Goal: Task Accomplishment & Management: Use online tool/utility

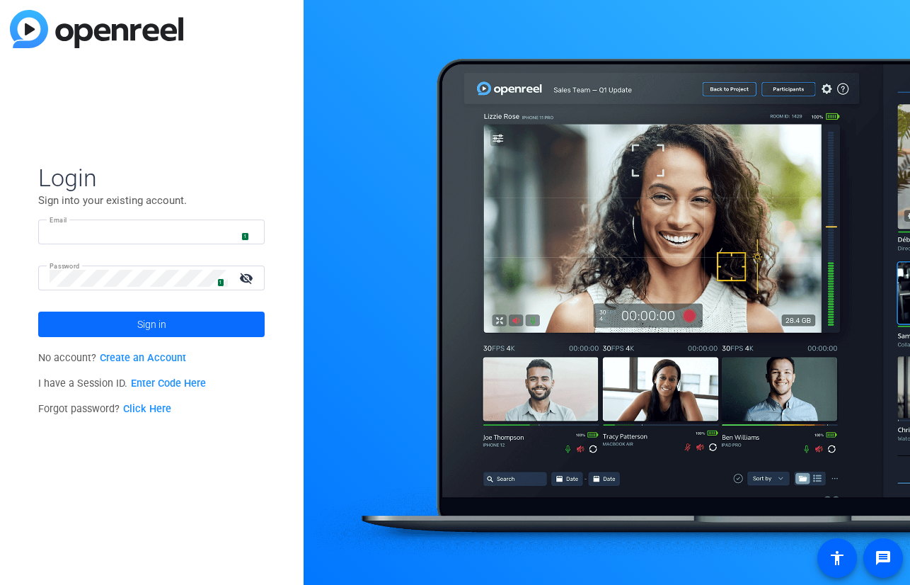
type input "[PERSON_NAME][EMAIL_ADDRESS][PERSON_NAME][DOMAIN_NAME]"
click at [163, 325] on span "Sign in" at bounding box center [151, 323] width 29 height 35
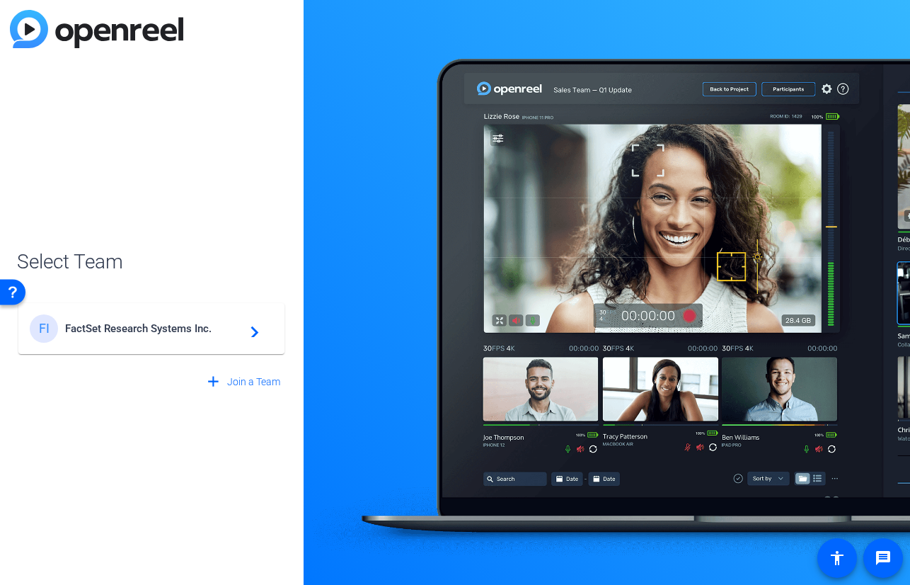
click at [93, 335] on div "FI FactSet Research Systems Inc. navigate_next" at bounding box center [151, 328] width 243 height 28
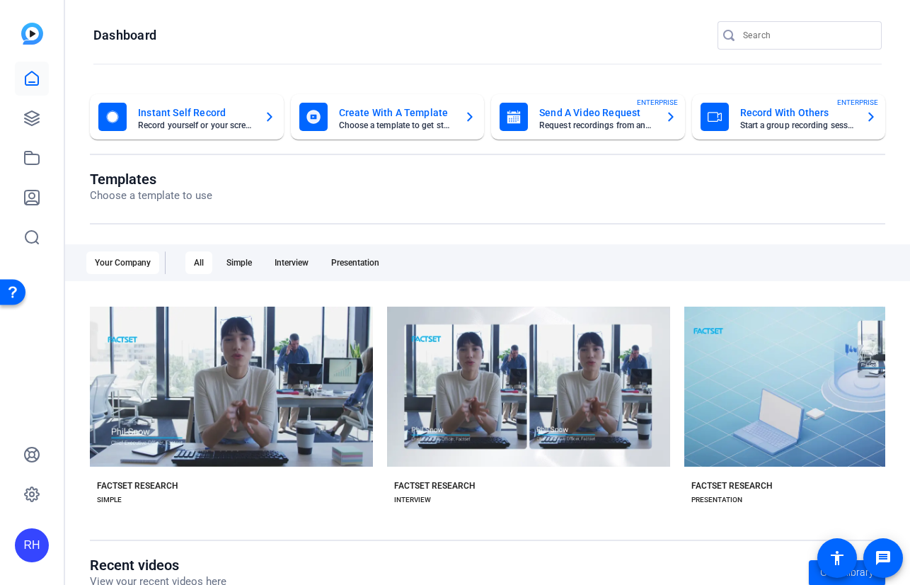
click at [268, 117] on icon "button" at bounding box center [270, 117] width 6 height 9
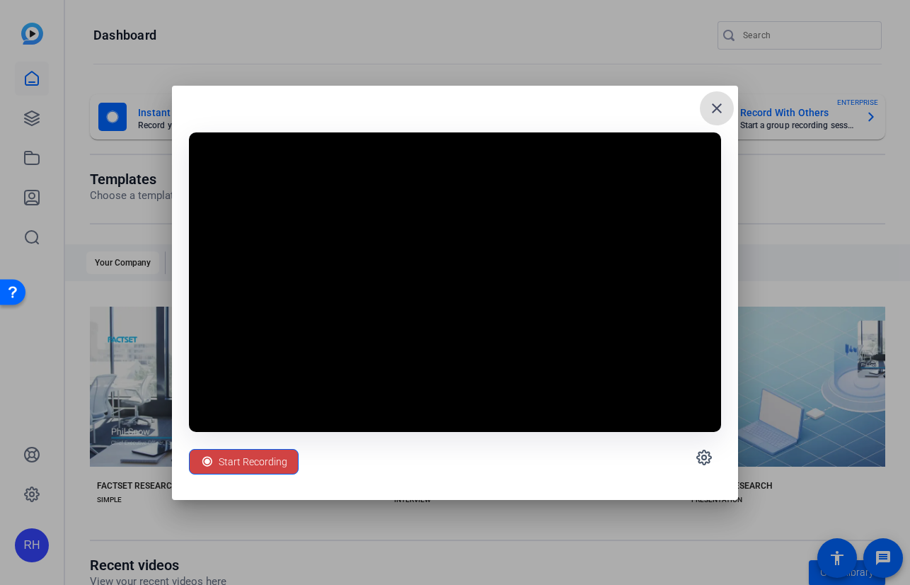
click at [723, 107] on mat-icon "close" at bounding box center [716, 108] width 17 height 17
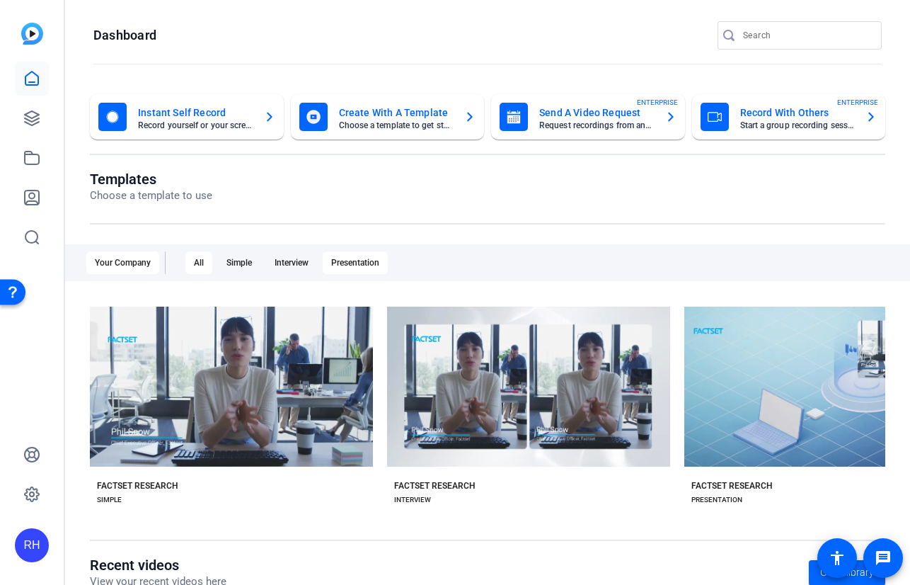
click at [353, 260] on div "Presentation" at bounding box center [355, 262] width 65 height 23
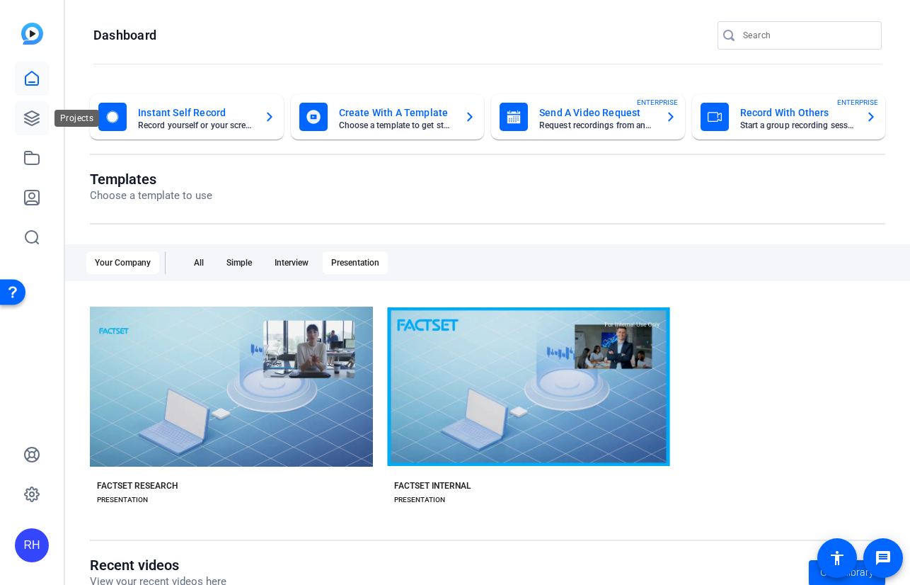
click at [44, 120] on link at bounding box center [32, 118] width 34 height 34
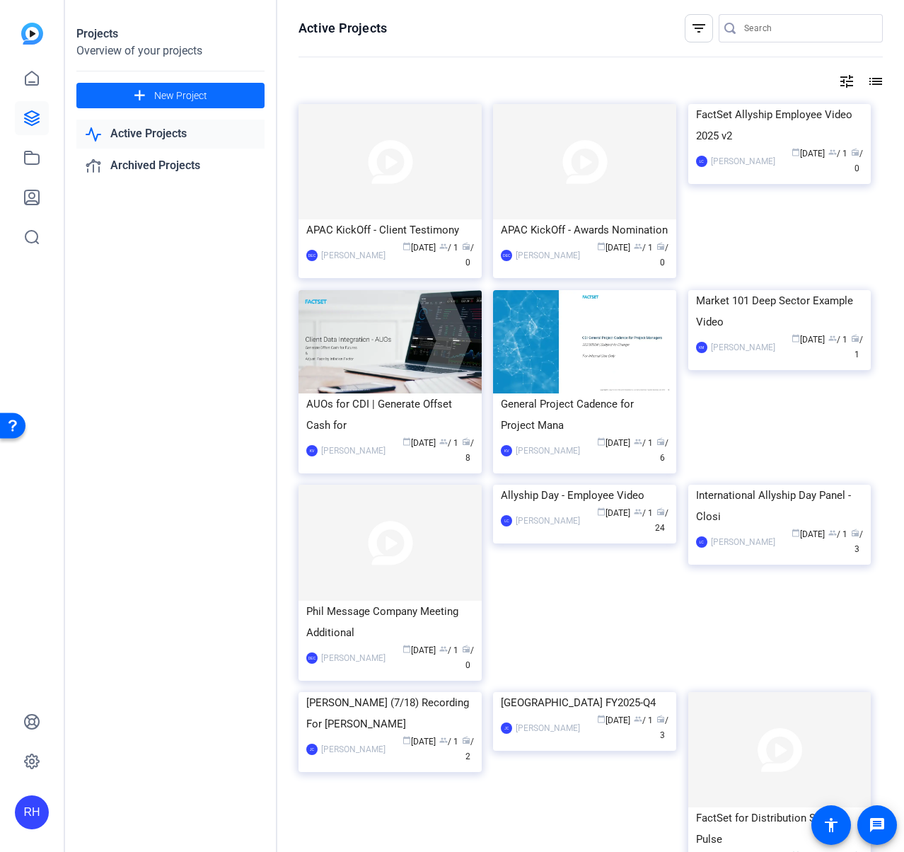
click at [198, 98] on span "New Project" at bounding box center [180, 95] width 53 height 15
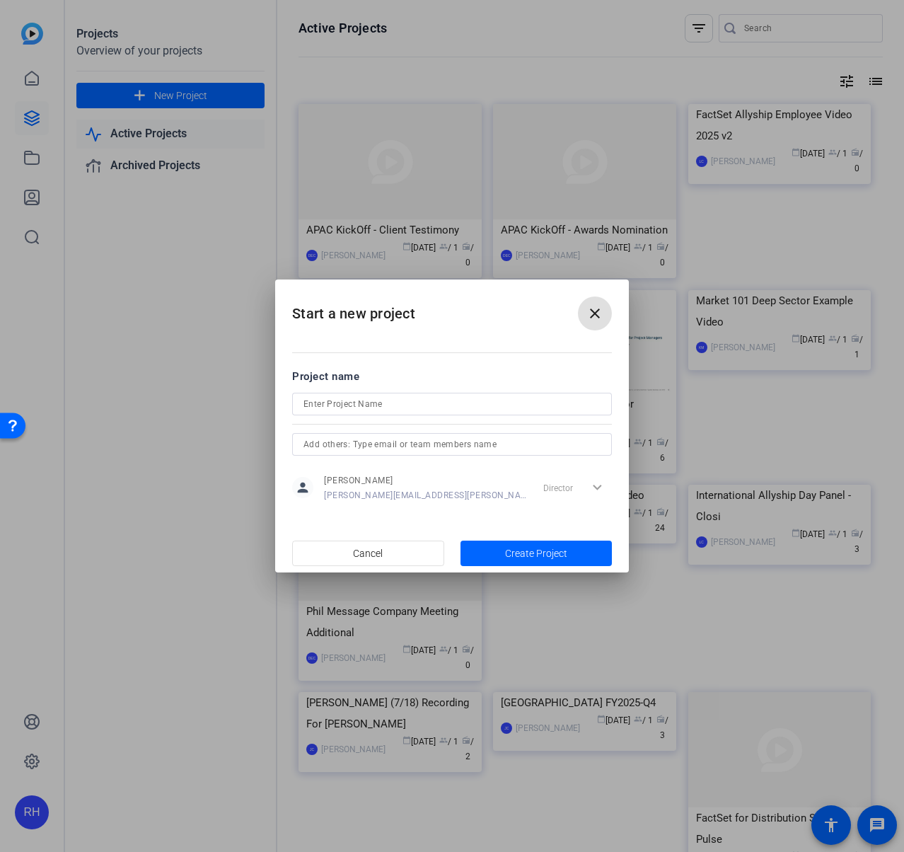
click at [594, 310] on mat-icon "close" at bounding box center [595, 313] width 17 height 17
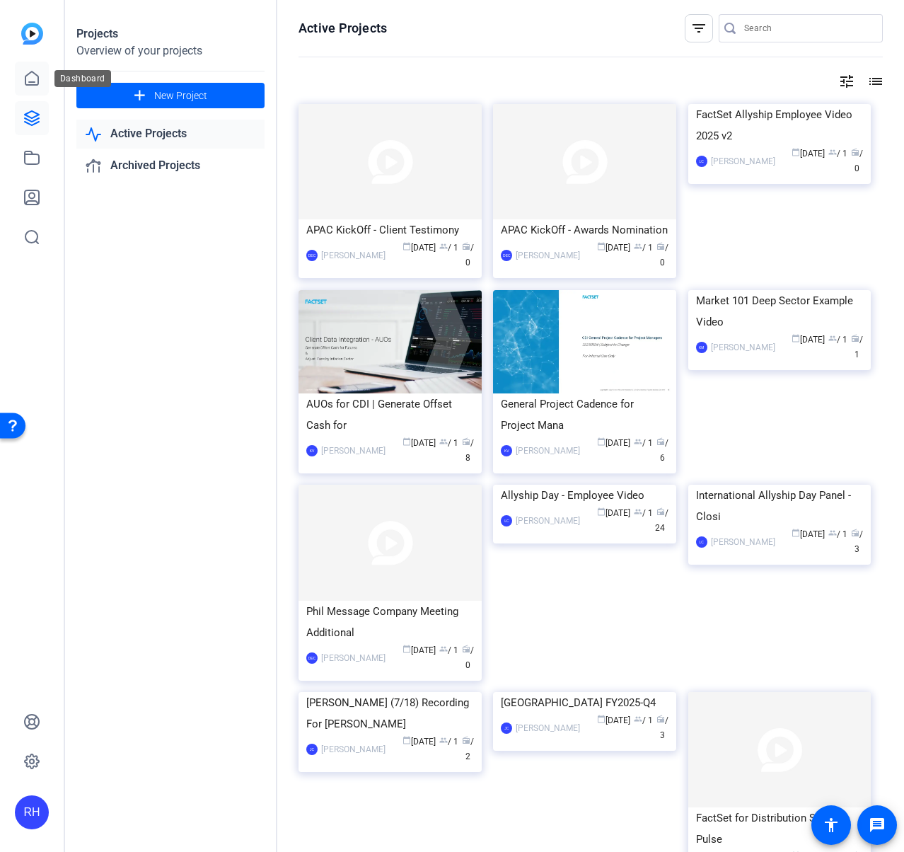
click at [30, 82] on icon at bounding box center [31, 77] width 13 height 13
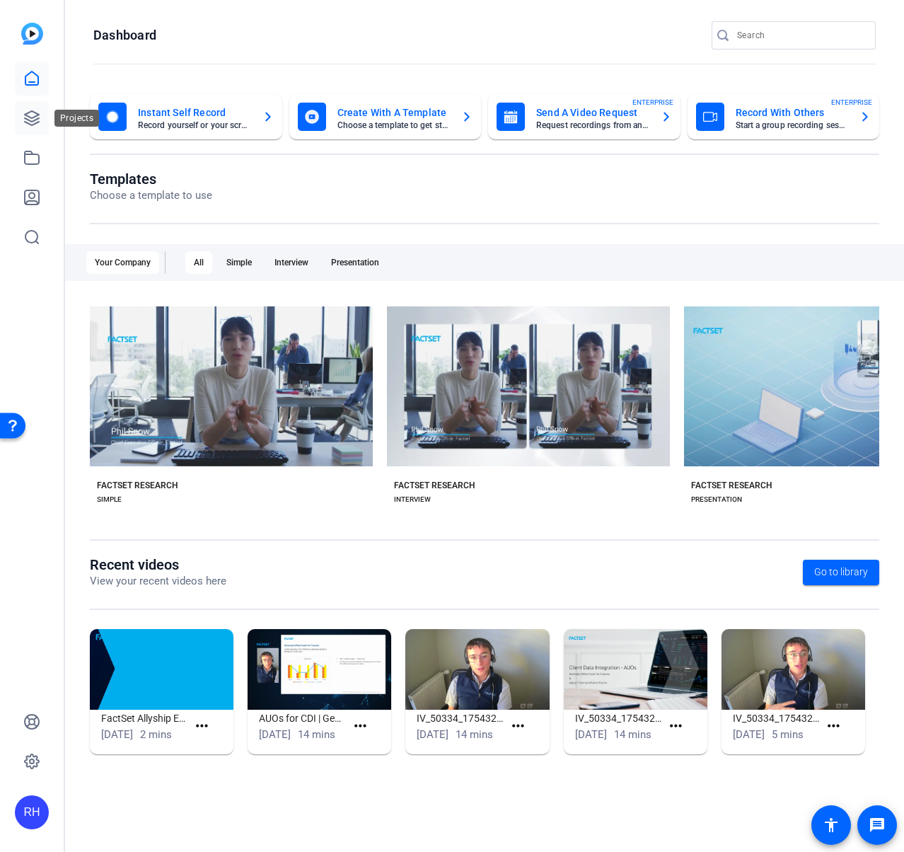
click at [34, 113] on icon at bounding box center [31, 118] width 17 height 17
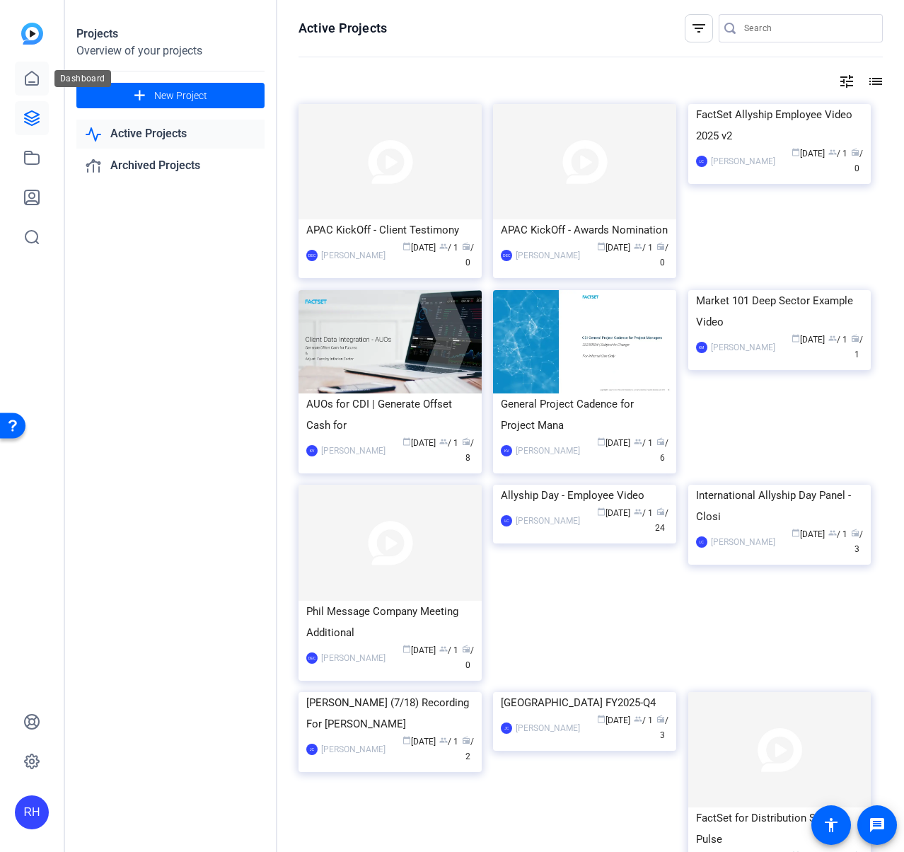
click at [23, 83] on icon at bounding box center [31, 78] width 17 height 17
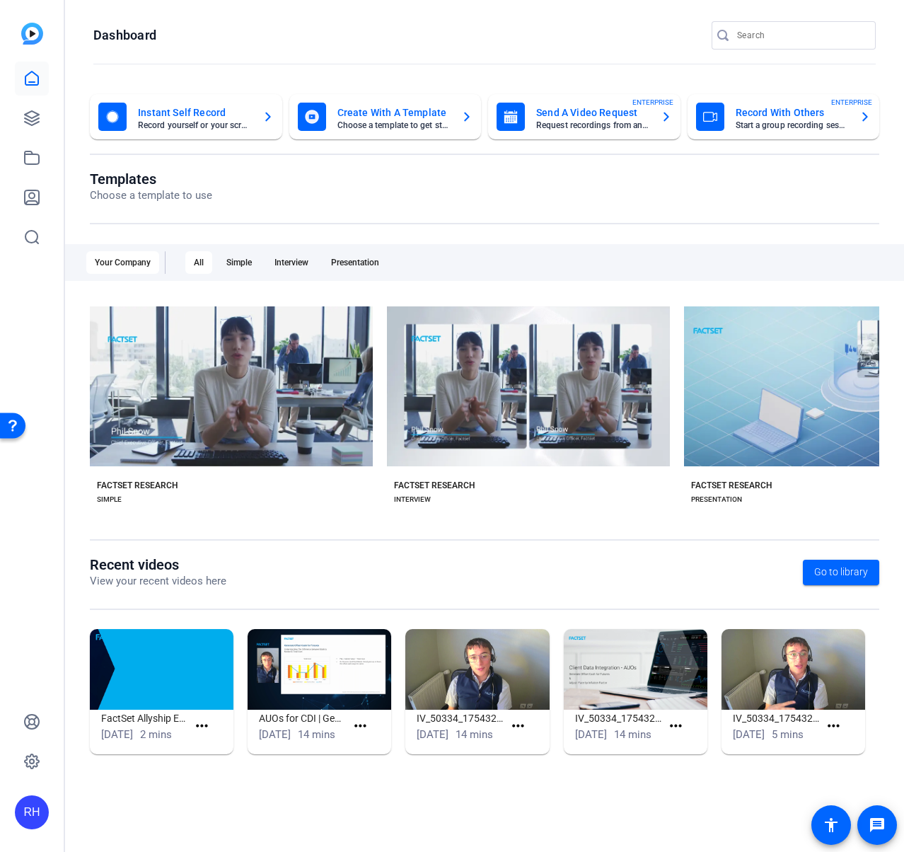
click at [449, 120] on mat-card-title "Create With A Template" at bounding box center [394, 112] width 113 height 17
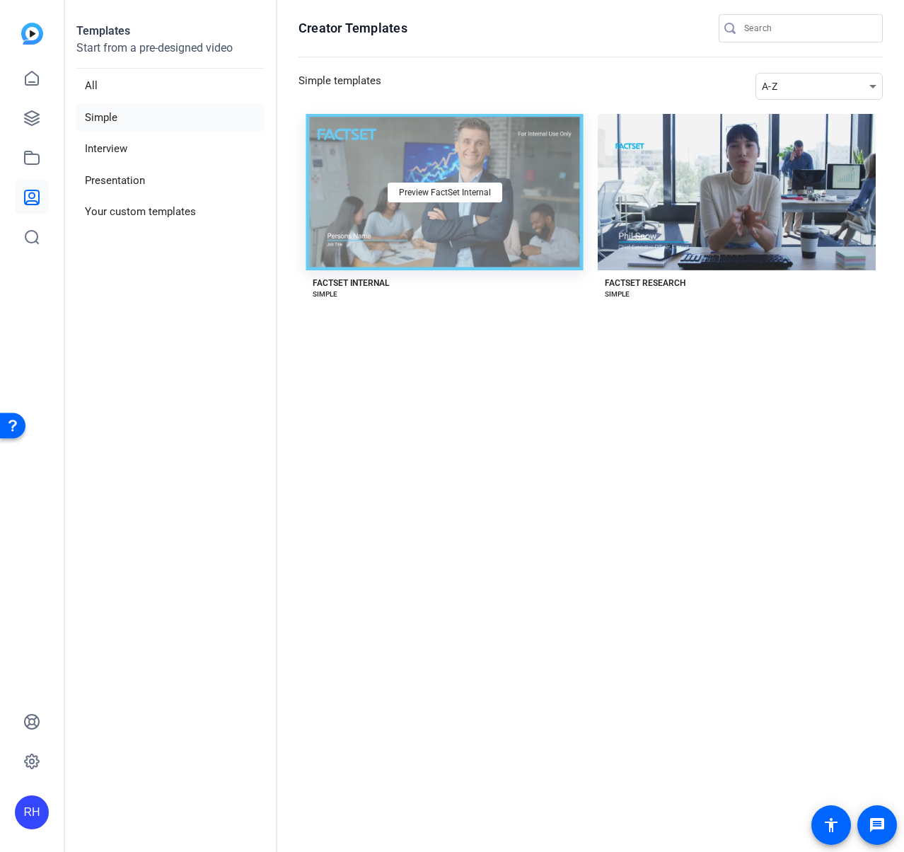
click at [497, 227] on div "Preview FactSet Internal" at bounding box center [445, 192] width 278 height 156
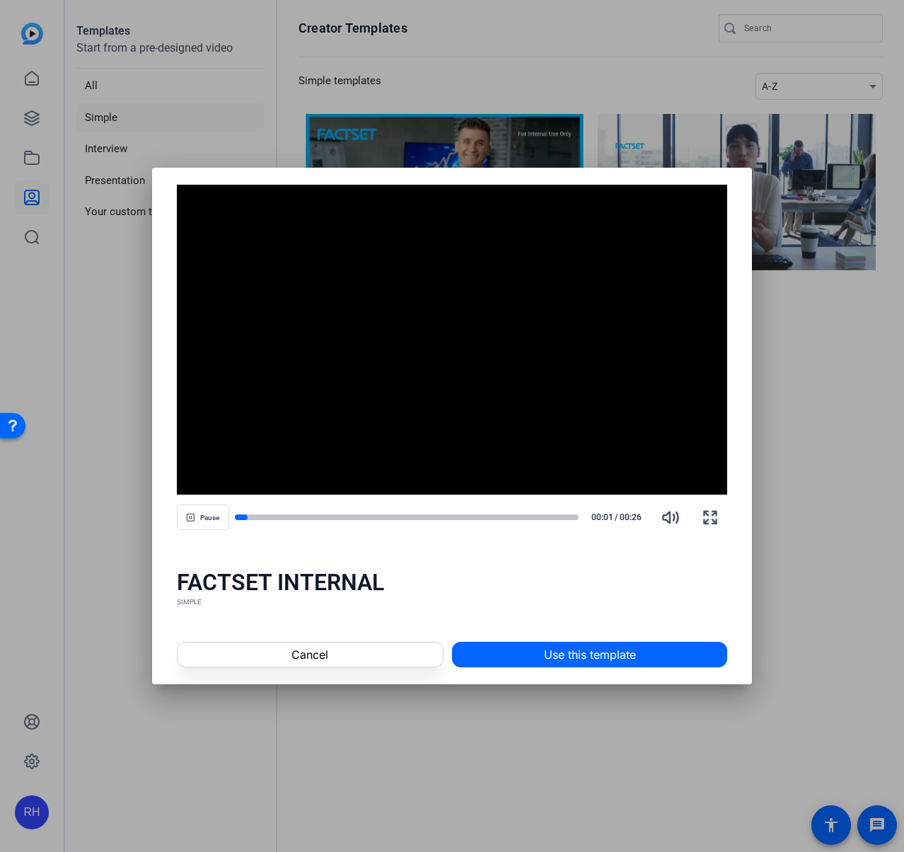
click at [294, 572] on div "FACTSET INTERNAL" at bounding box center [452, 582] width 551 height 28
click at [556, 584] on span "Use this template" at bounding box center [590, 654] width 92 height 17
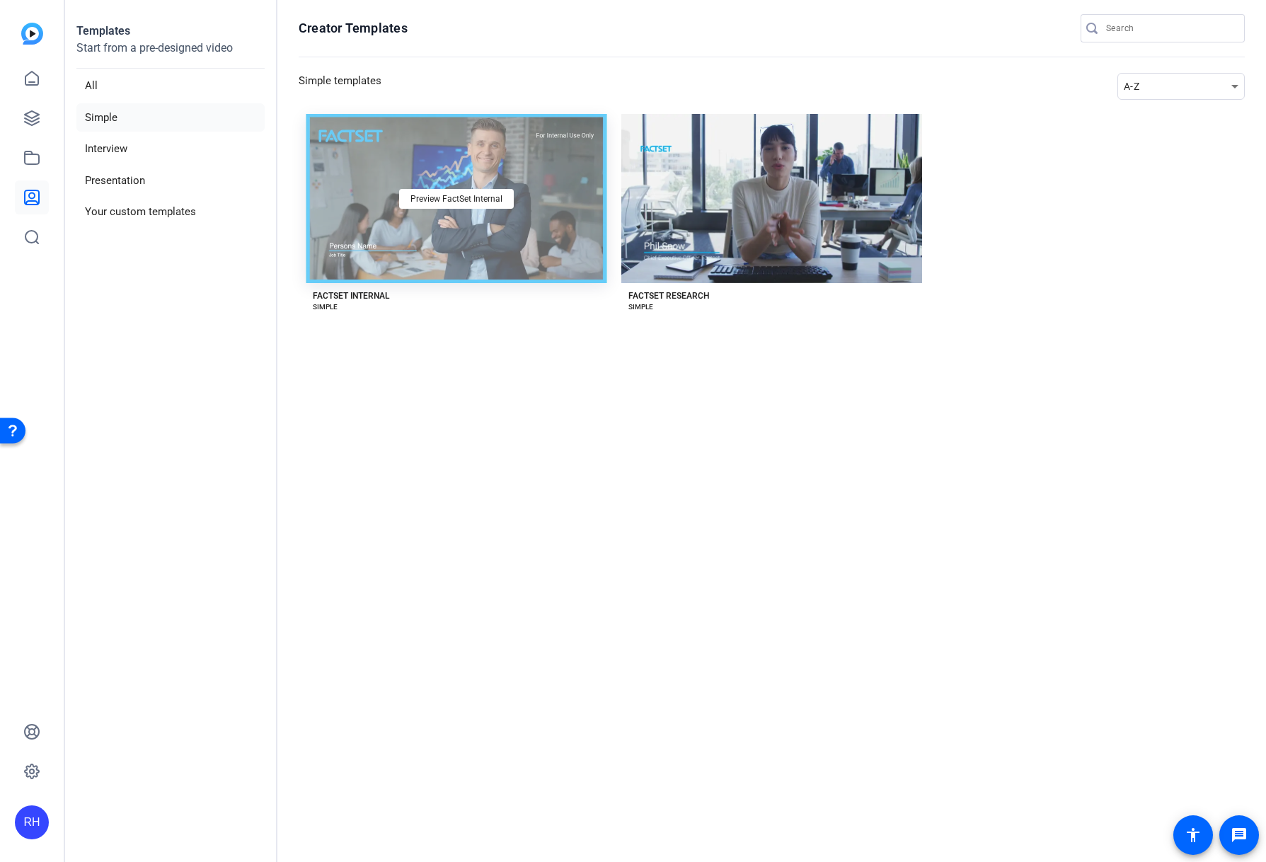
click at [407, 253] on div "Preview FactSet Internal" at bounding box center [456, 198] width 301 height 169
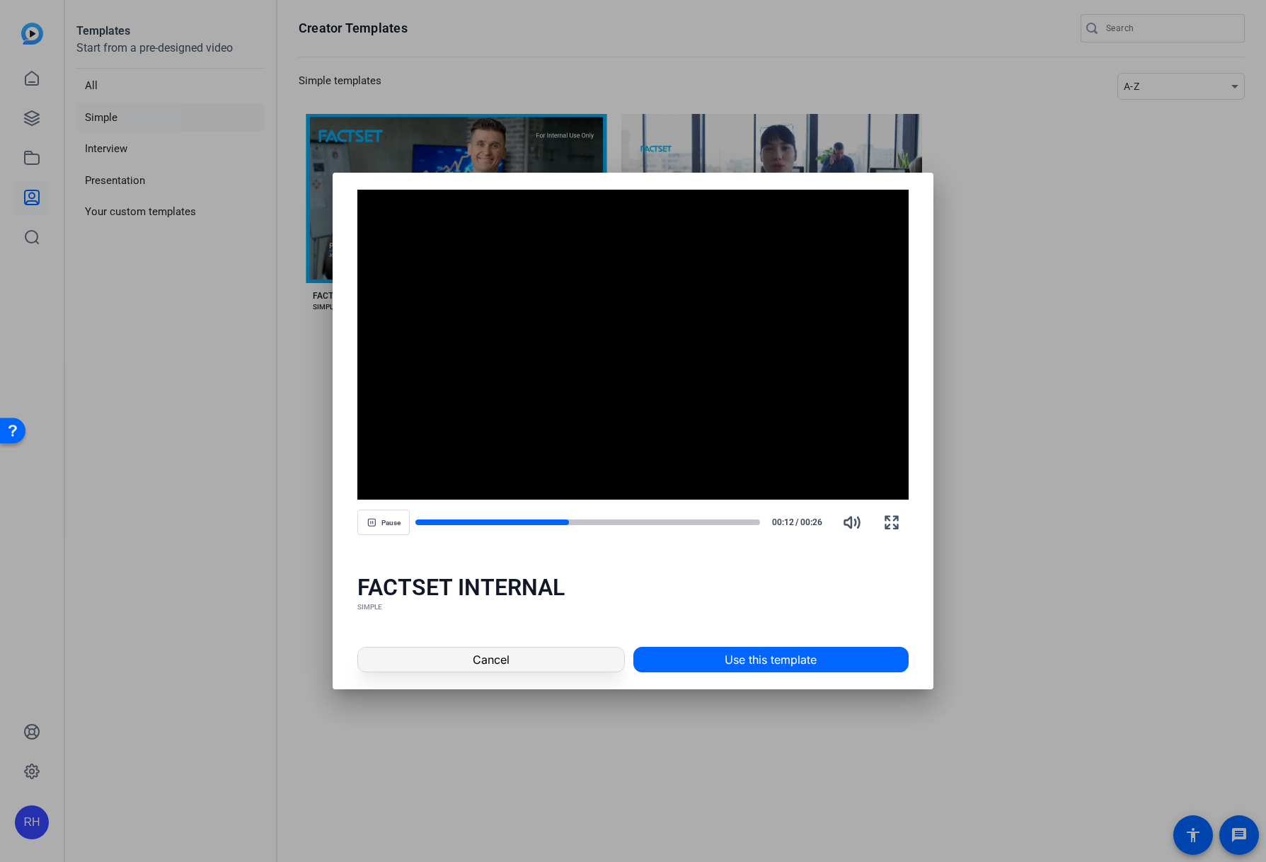
click at [562, 584] on span at bounding box center [490, 660] width 265 height 34
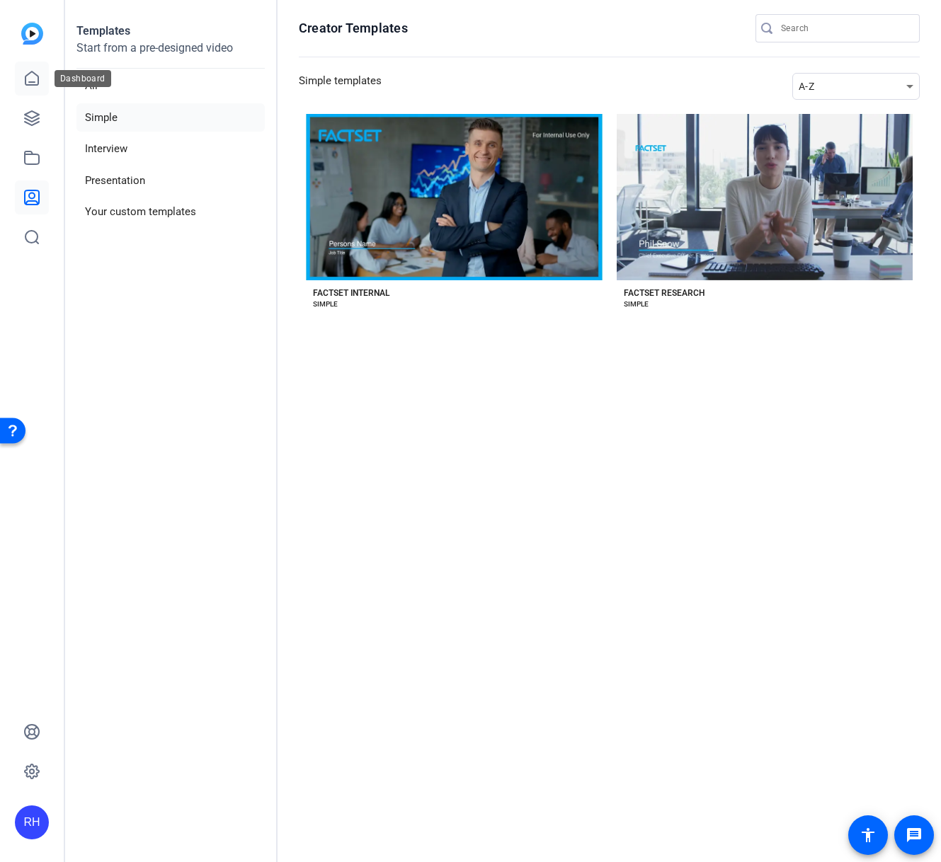
click at [24, 81] on icon at bounding box center [31, 78] width 17 height 17
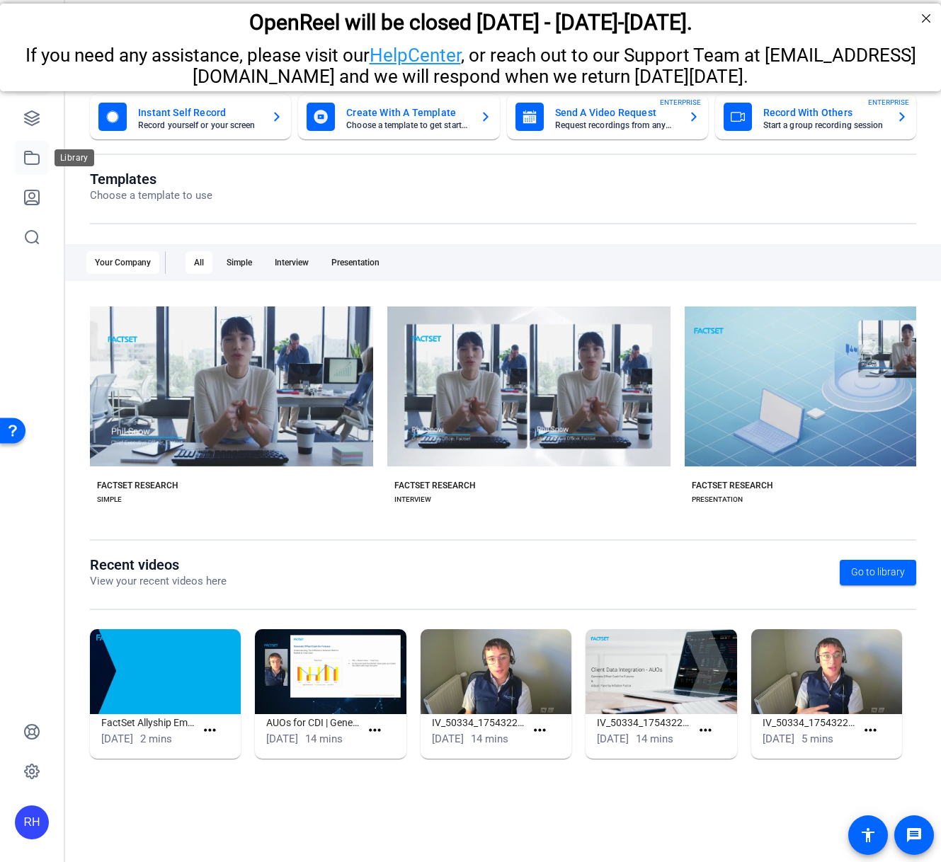
click at [33, 163] on icon at bounding box center [32, 157] width 14 height 13
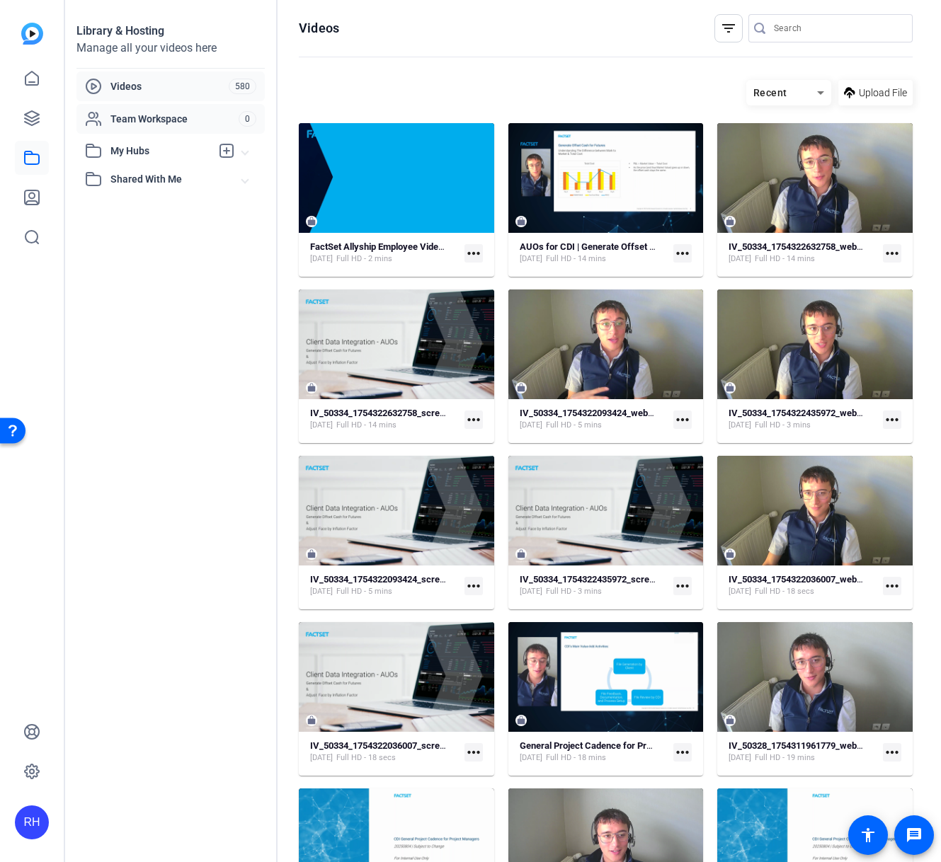
click at [141, 122] on span "Team Workspace" at bounding box center [174, 119] width 128 height 14
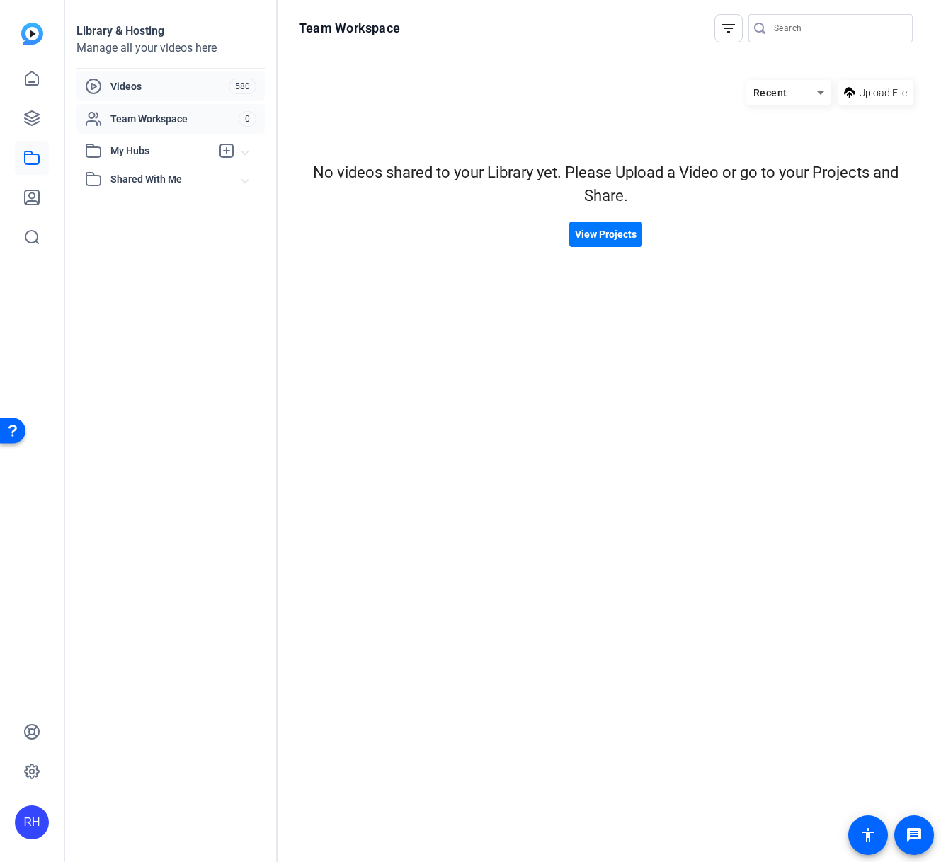
click at [93, 72] on div "Videos 580" at bounding box center [170, 86] width 188 height 30
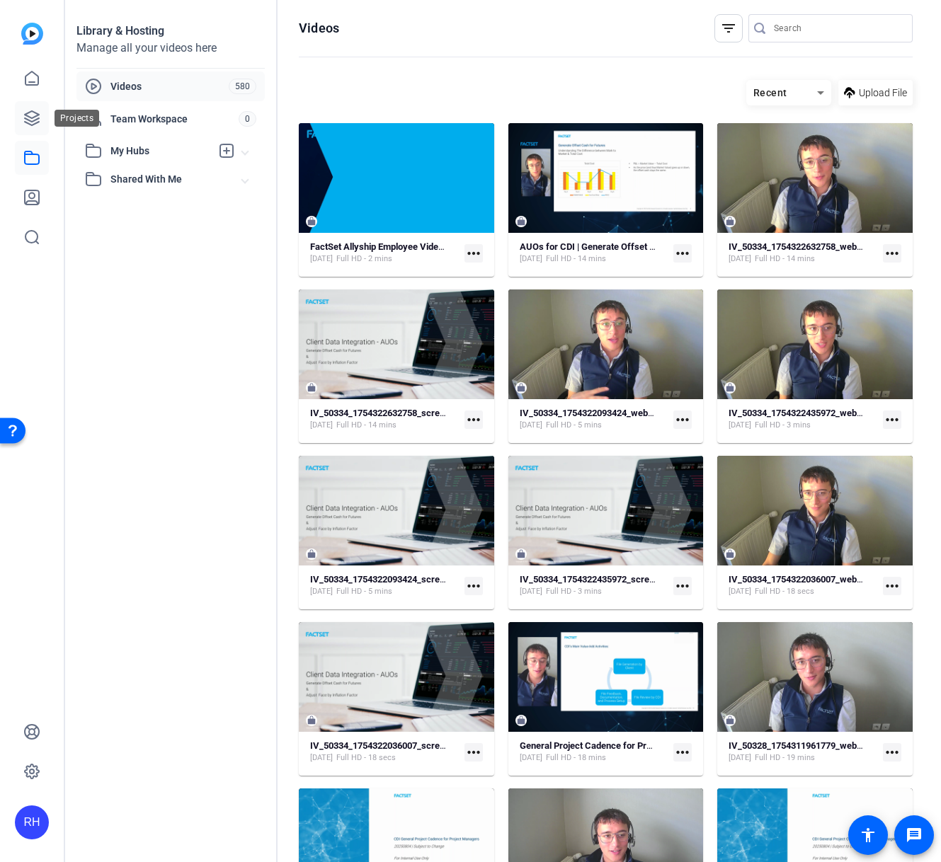
click at [28, 115] on icon at bounding box center [31, 118] width 17 height 17
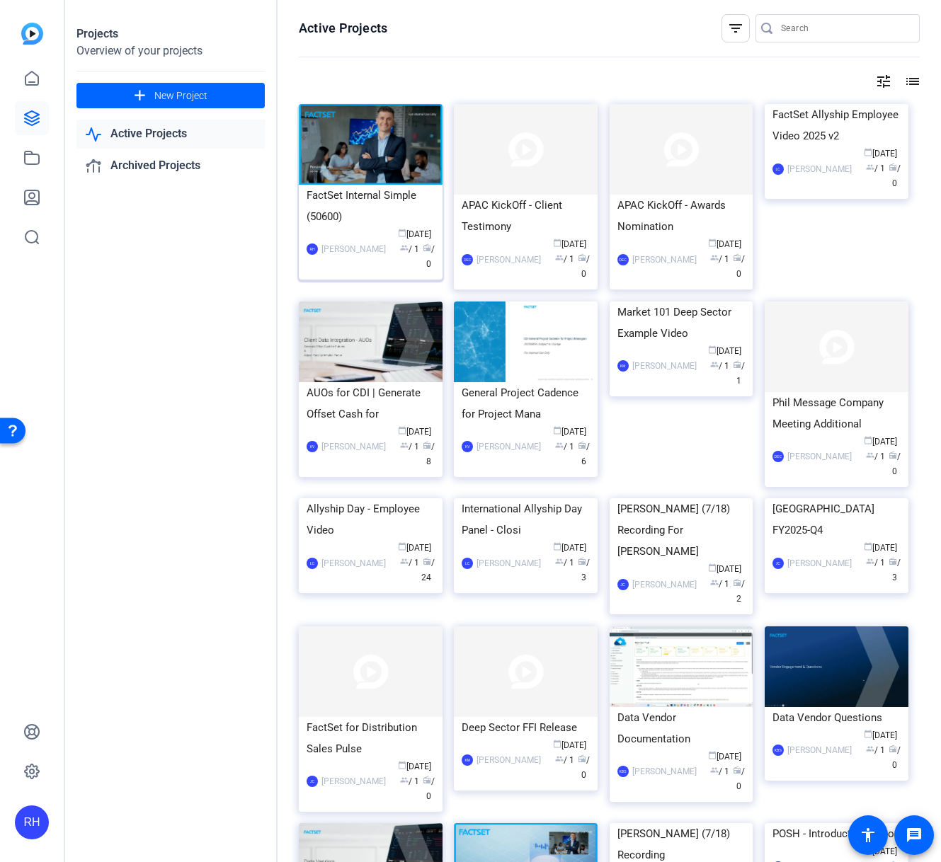
click at [393, 227] on div "calendar_today [DATE] group / 1 radio / 0" at bounding box center [414, 249] width 42 height 45
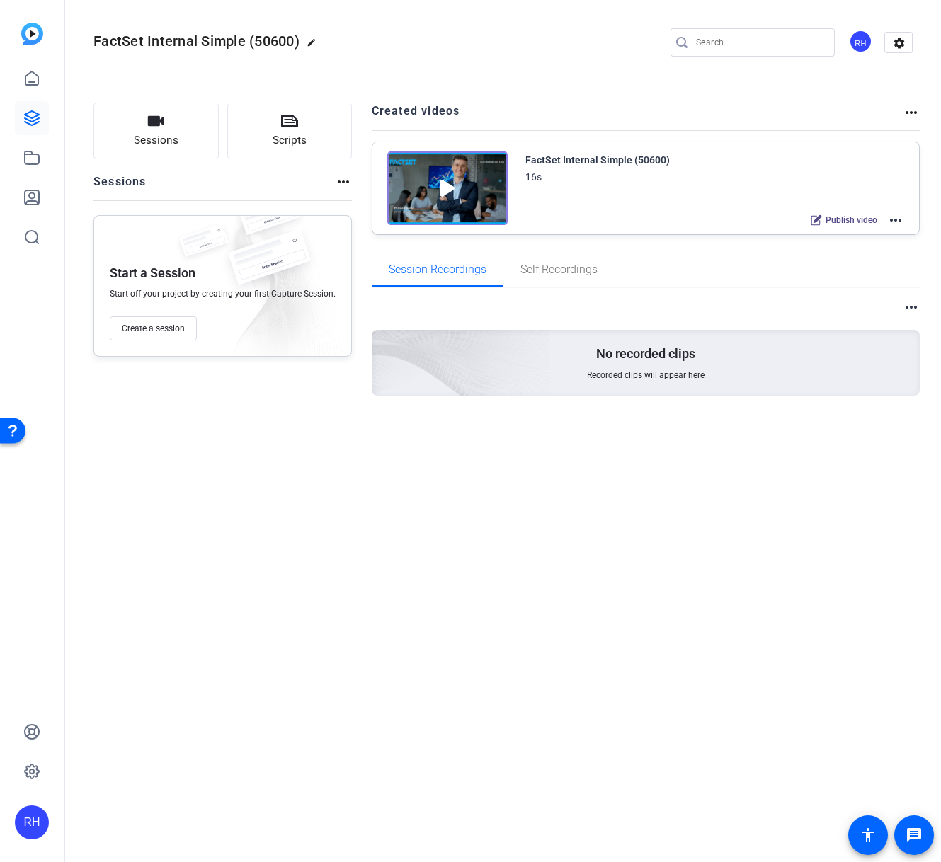
click at [907, 109] on mat-icon "more_horiz" at bounding box center [910, 112] width 17 height 17
click at [907, 121] on div "View Archived Projects" at bounding box center [861, 133] width 115 height 25
click at [573, 269] on span "Self Recordings" at bounding box center [558, 269] width 77 height 11
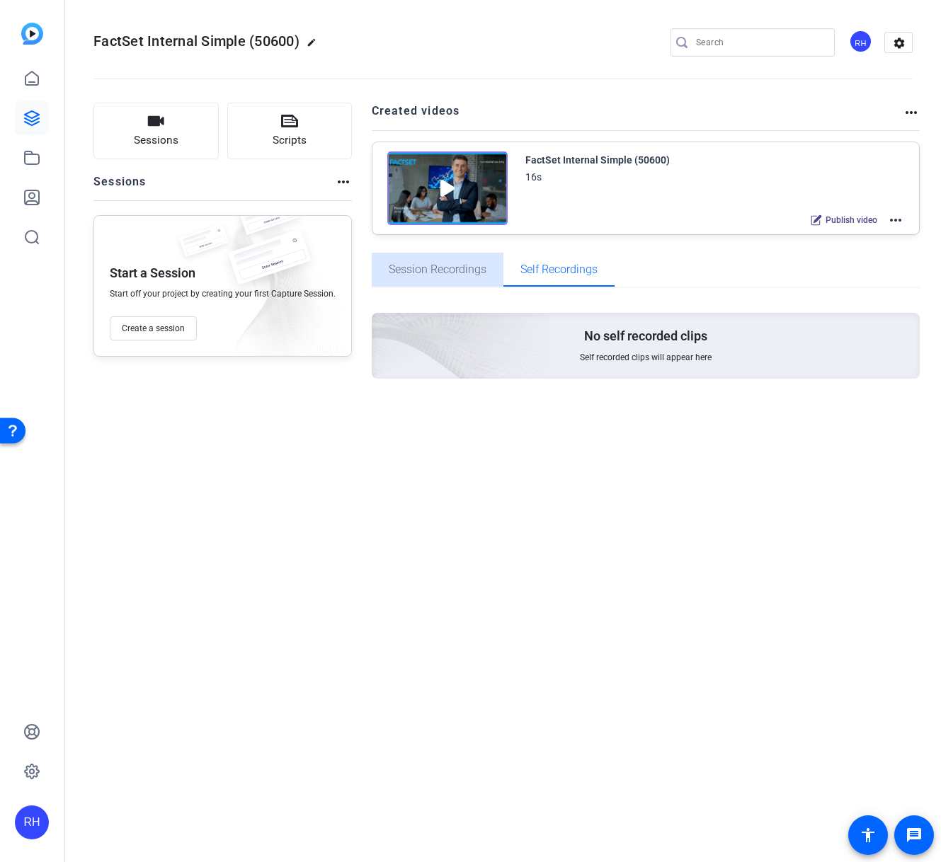
click at [444, 265] on span "Session Recordings" at bounding box center [438, 269] width 98 height 11
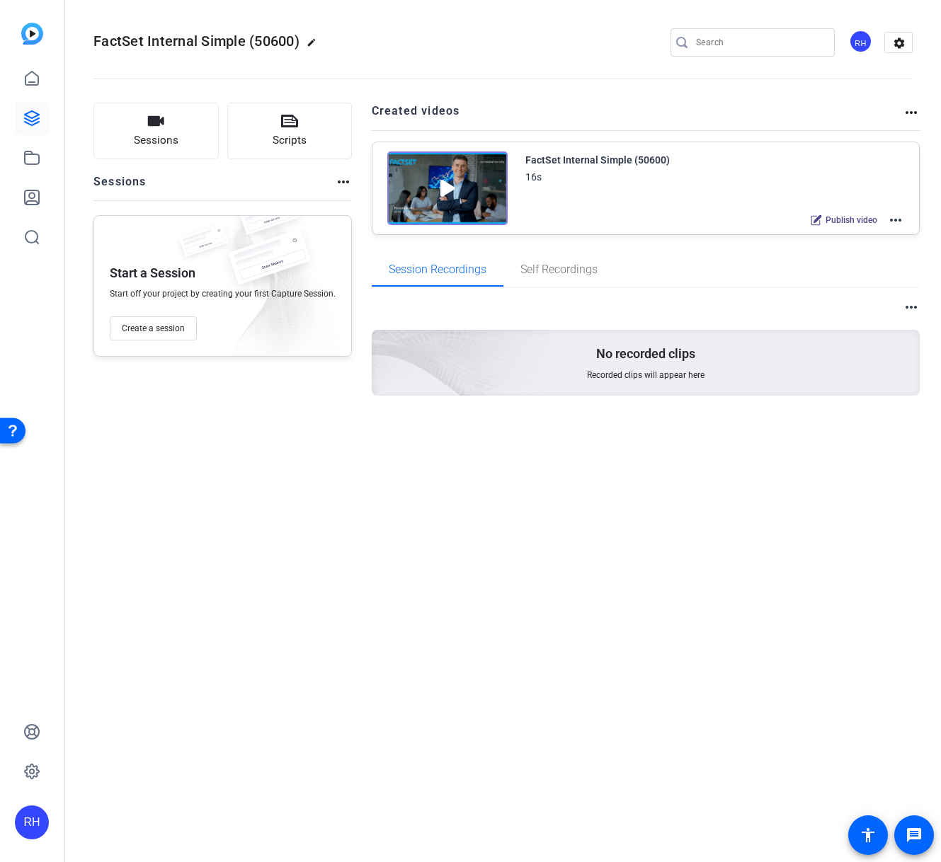
click at [909, 307] on mat-icon "more_horiz" at bounding box center [910, 307] width 17 height 17
click at [909, 307] on div at bounding box center [470, 431] width 941 height 862
click at [340, 178] on mat-icon "more_horiz" at bounding box center [343, 181] width 17 height 17
click at [340, 178] on div at bounding box center [470, 431] width 941 height 862
click at [903, 110] on mat-icon "more_horiz" at bounding box center [910, 112] width 17 height 17
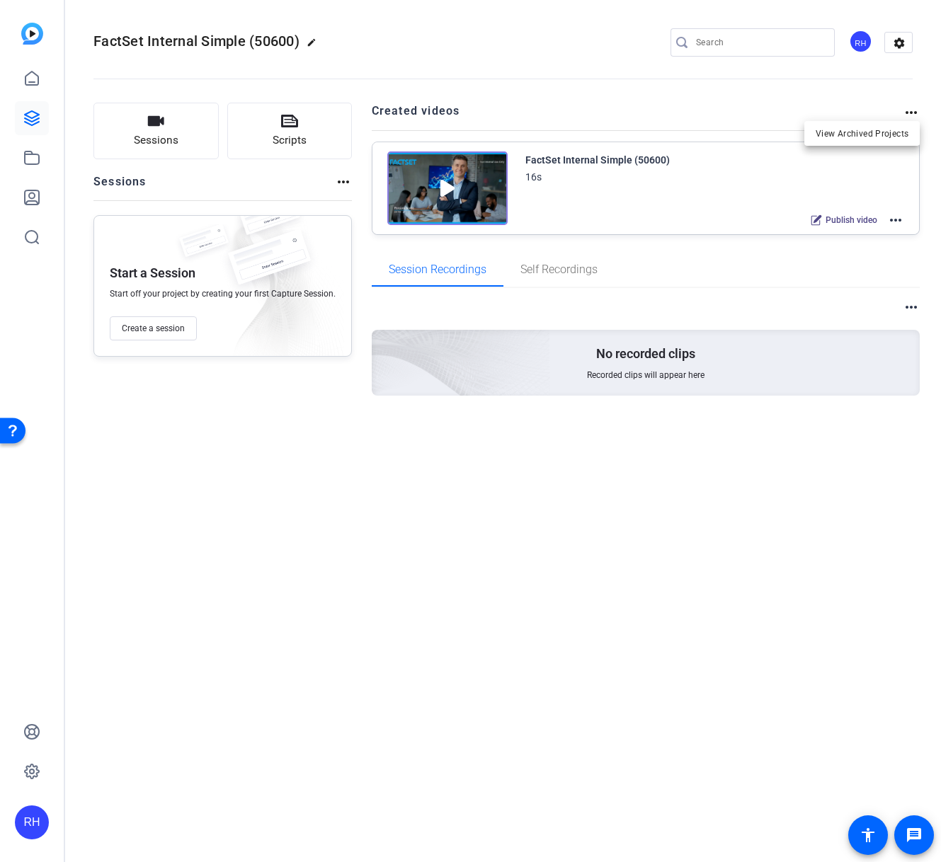
click at [903, 110] on div at bounding box center [470, 431] width 941 height 862
click at [38, 88] on link at bounding box center [32, 79] width 34 height 34
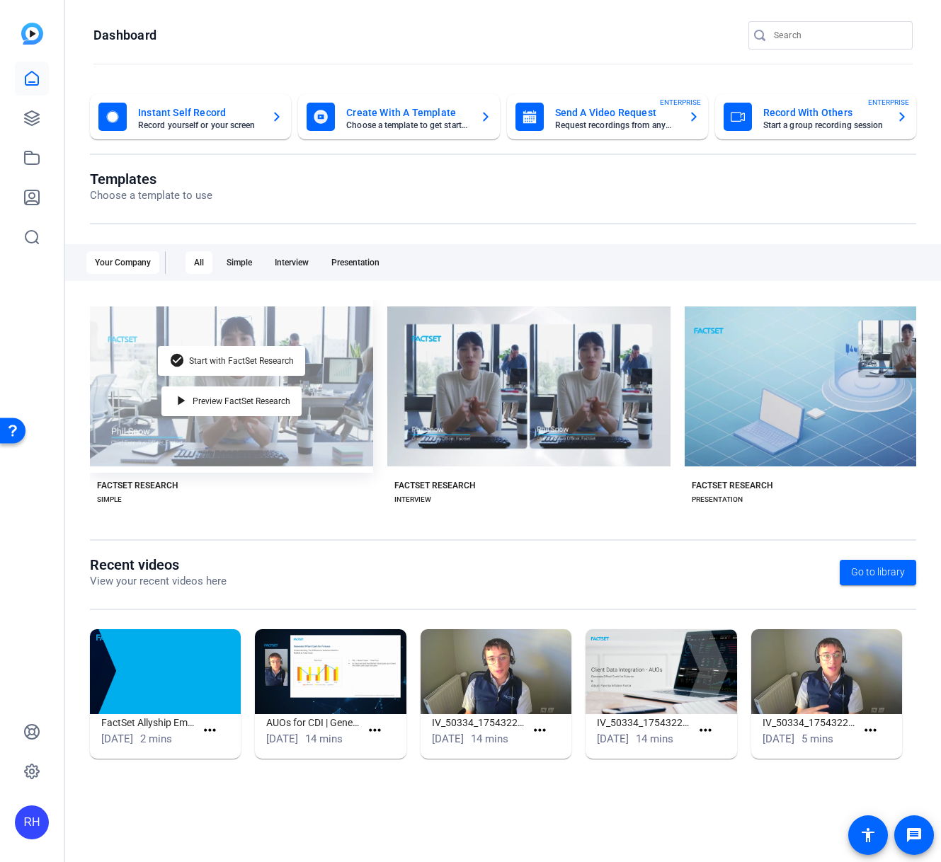
click at [280, 445] on div "check_circle Start with FactSet Research play_arrow Preview FactSet Research" at bounding box center [231, 386] width 283 height 173
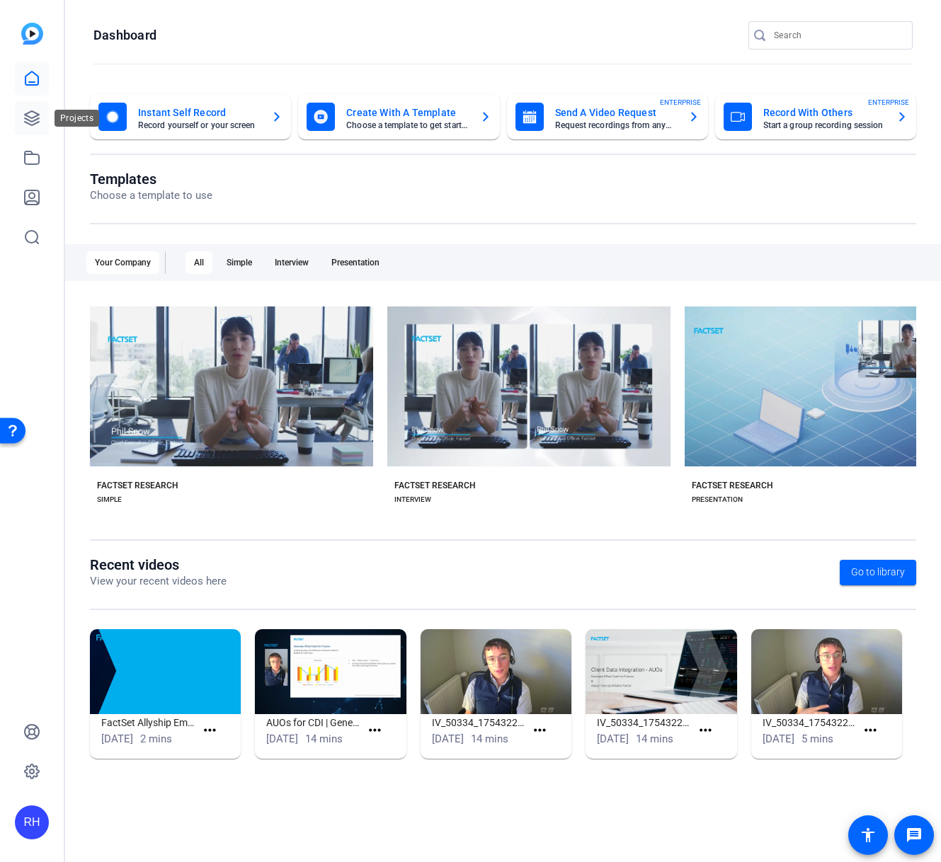
click at [38, 113] on icon at bounding box center [32, 118] width 14 height 14
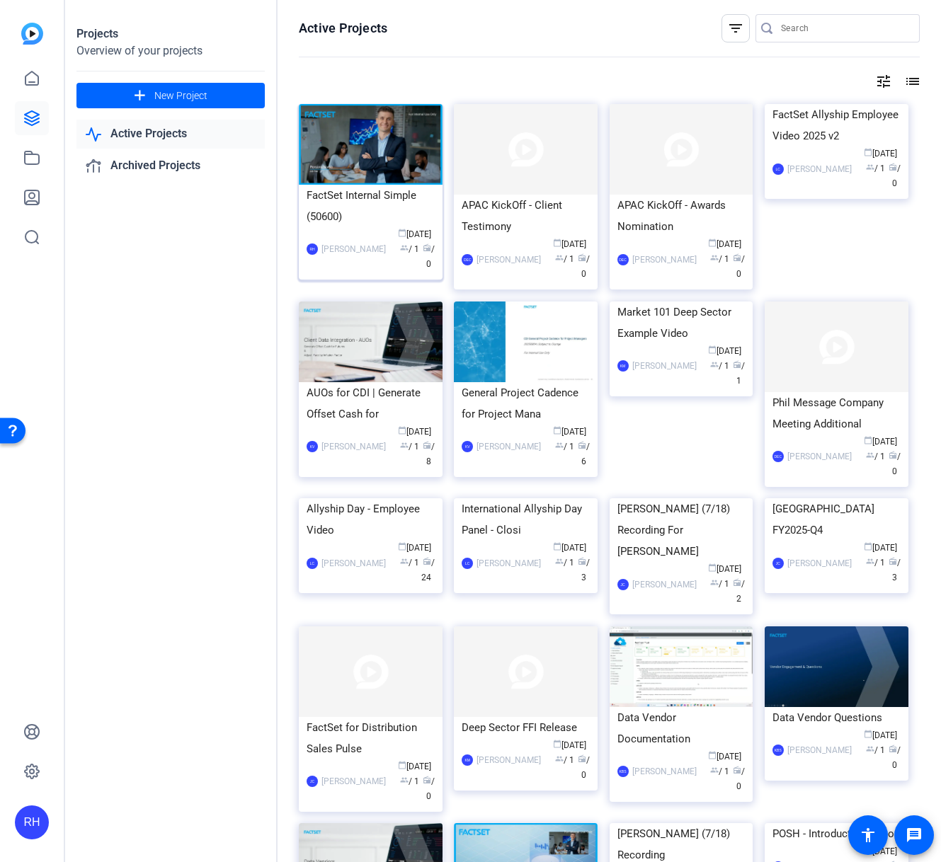
click at [396, 191] on div "FactSet Internal Simple (50600)" at bounding box center [370, 206] width 128 height 42
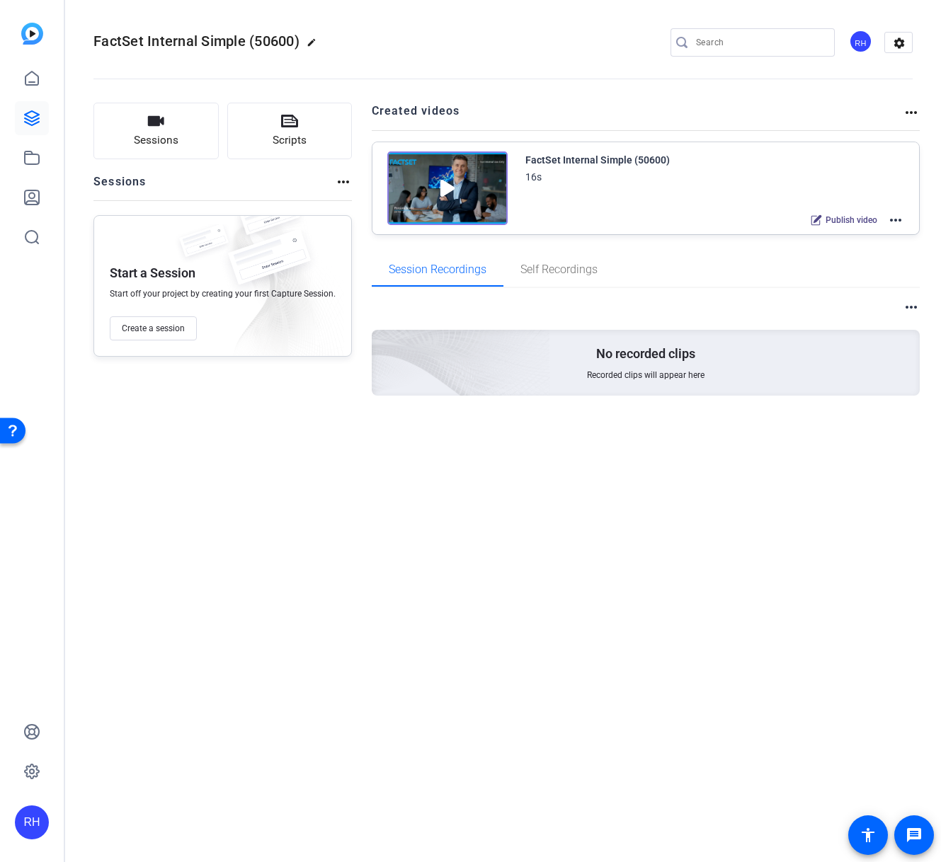
click at [598, 176] on div "16s" at bounding box center [597, 176] width 144 height 17
click at [468, 182] on img at bounding box center [447, 188] width 120 height 74
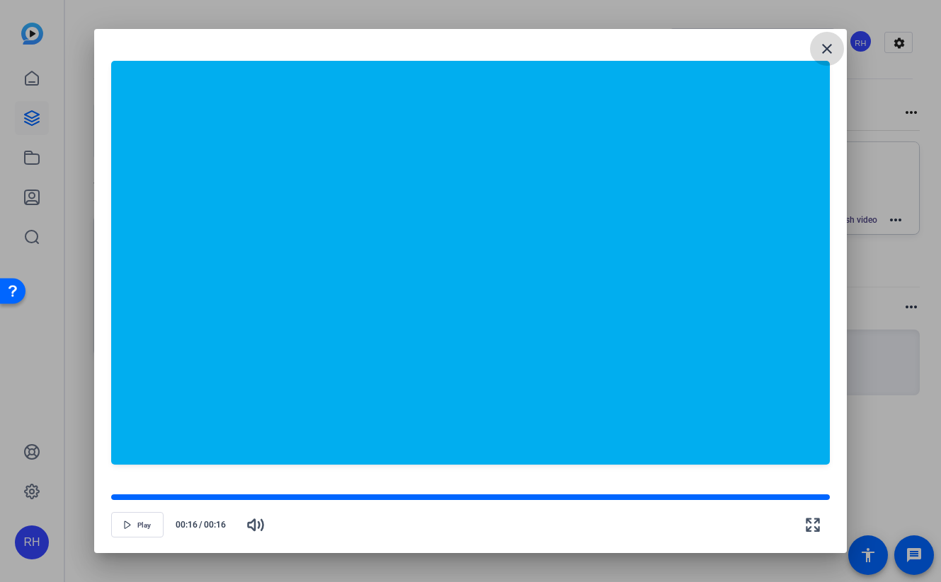
click at [829, 50] on mat-icon "close" at bounding box center [826, 48] width 17 height 17
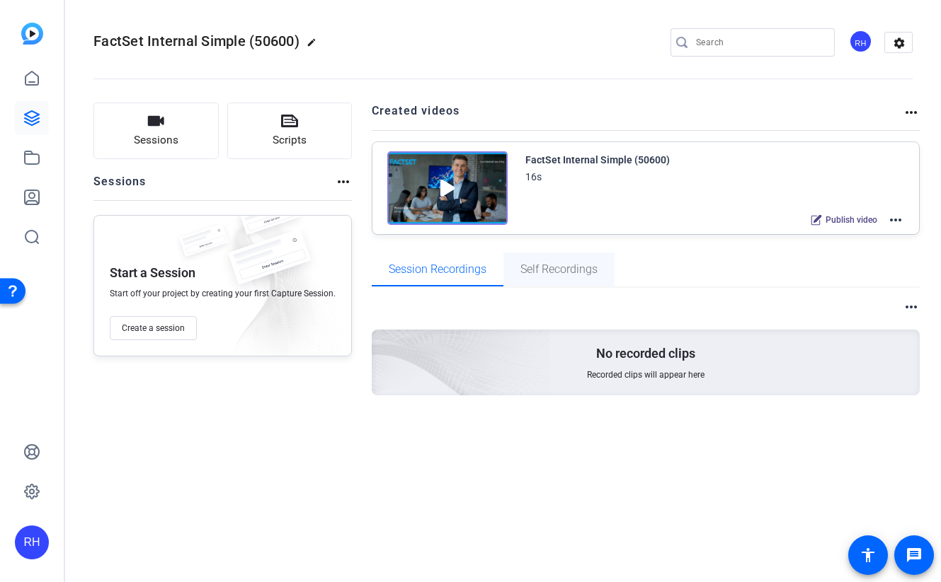
click at [560, 269] on span "Self Recordings" at bounding box center [558, 269] width 77 height 11
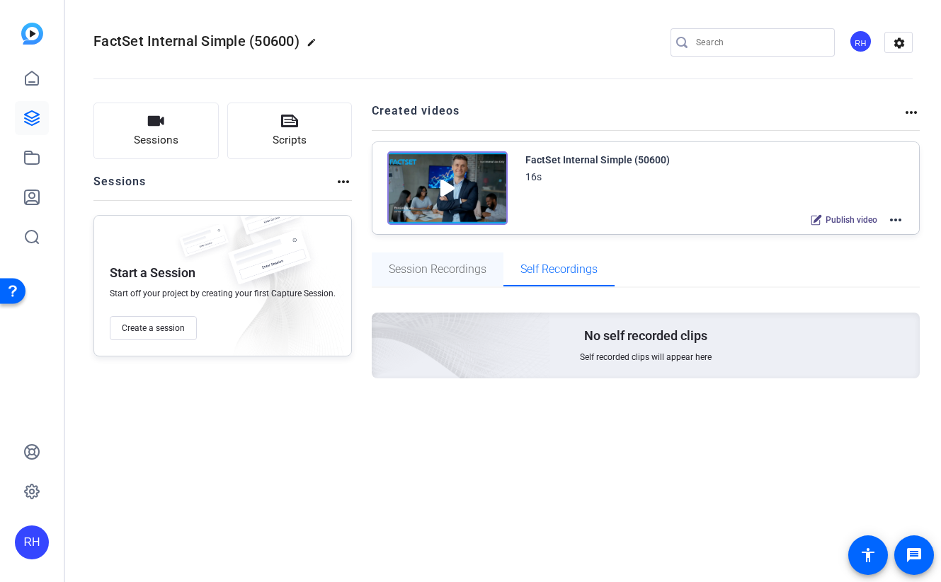
click at [418, 268] on span "Session Recordings" at bounding box center [438, 269] width 98 height 11
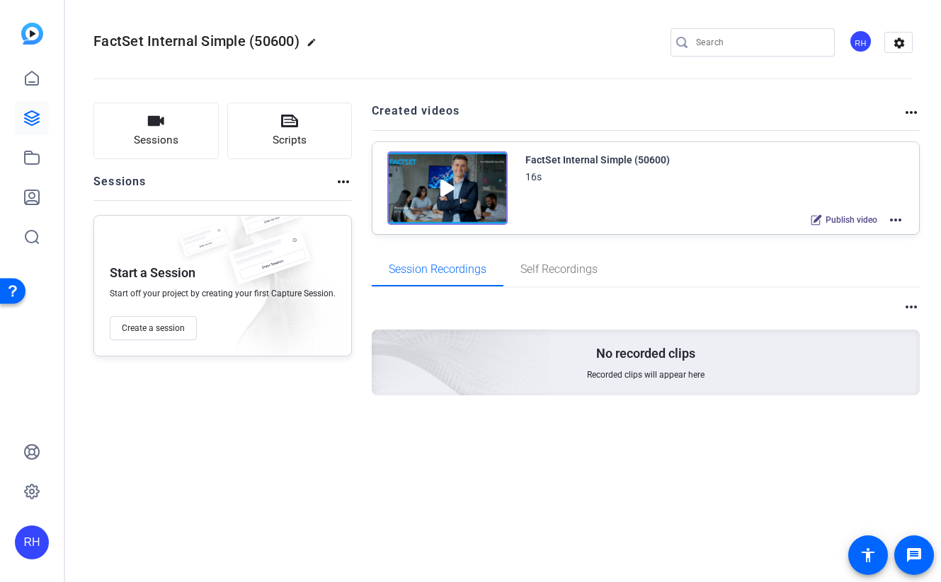
click at [308, 40] on mat-icon "edit" at bounding box center [314, 46] width 17 height 17
click at [897, 217] on mat-icon "more_horiz" at bounding box center [895, 220] width 17 height 17
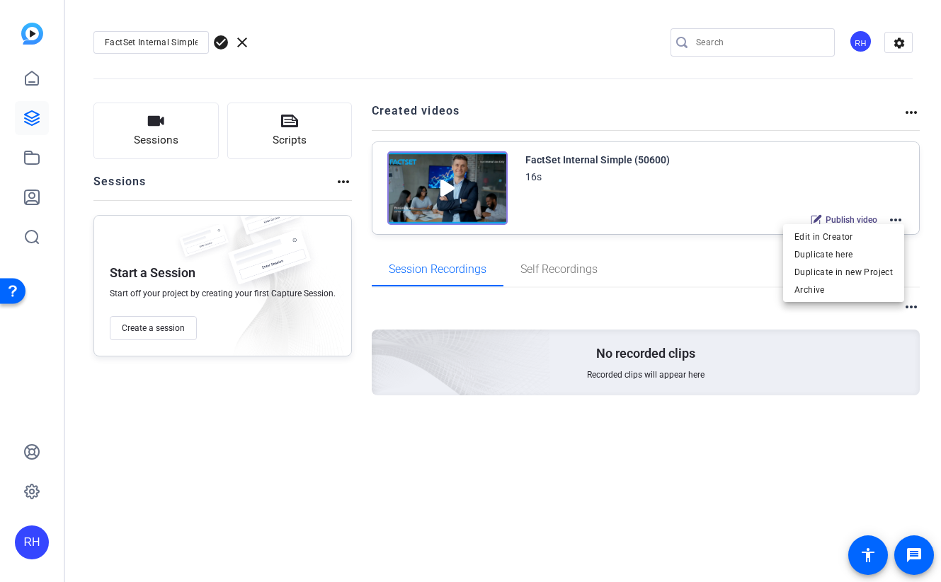
click at [897, 217] on div at bounding box center [470, 291] width 941 height 582
click at [721, 126] on h2 "Created videos" at bounding box center [638, 117] width 532 height 28
